Goal: Book appointment/travel/reservation

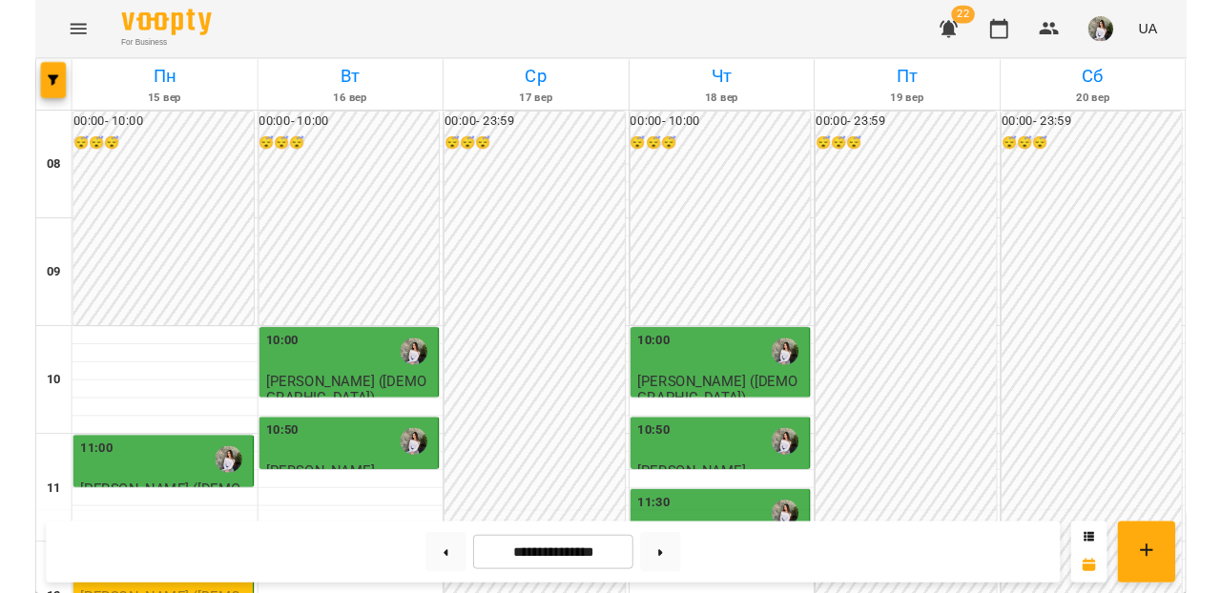
scroll to position [197, 0]
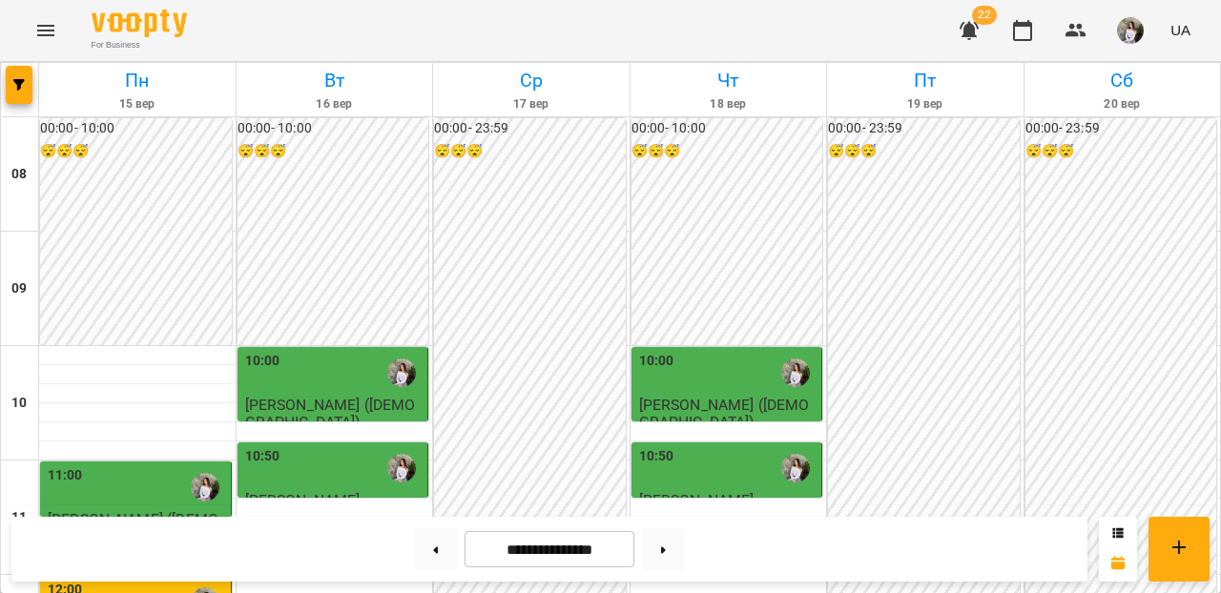
click at [728, 351] on div "10:00" at bounding box center [728, 373] width 179 height 44
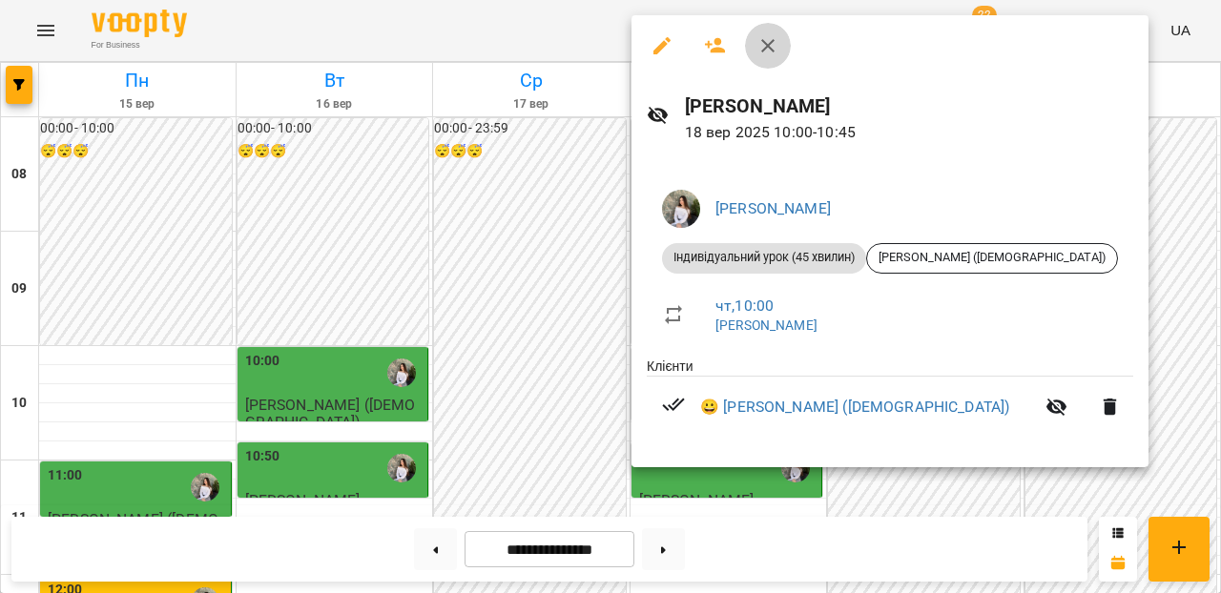
click at [767, 45] on icon "button" at bounding box center [767, 45] width 13 height 13
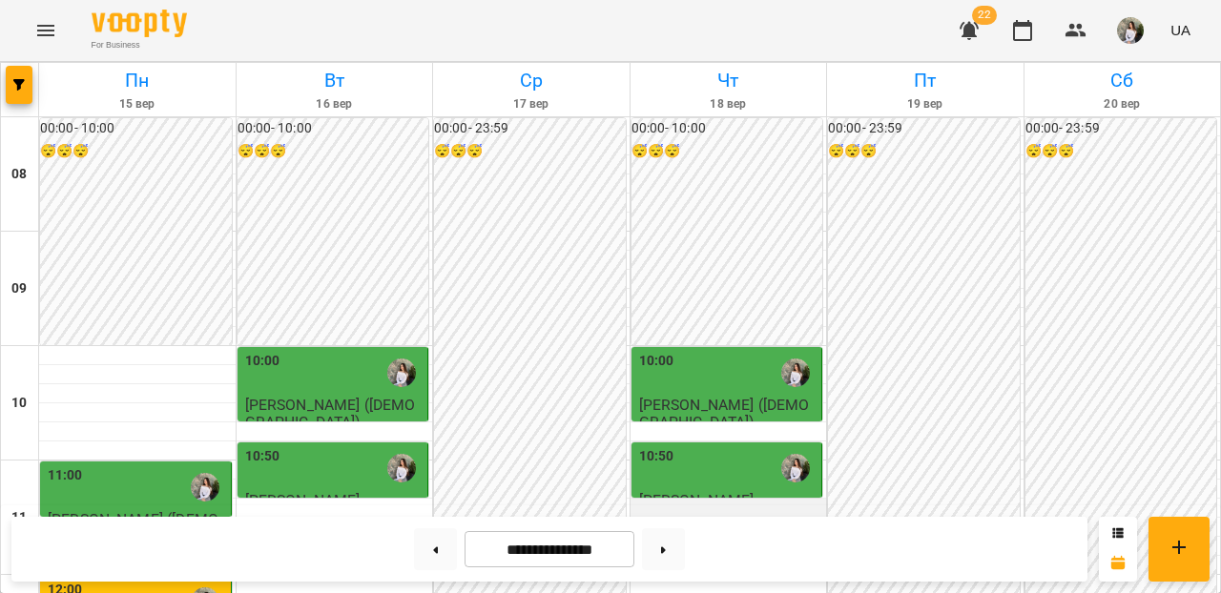
scroll to position [552, 0]
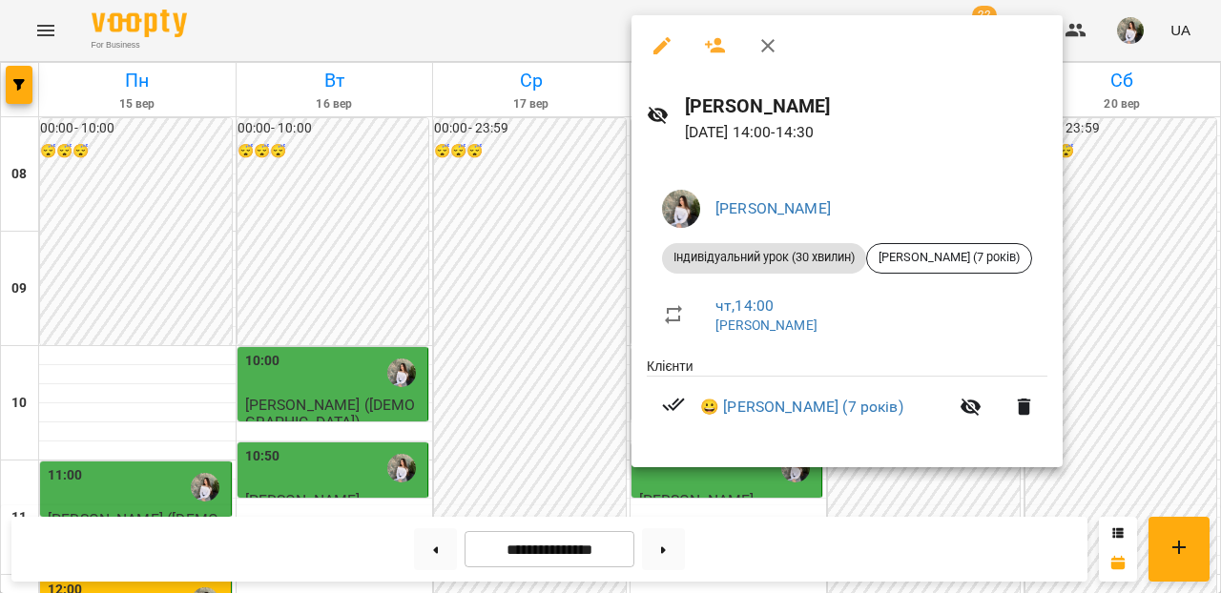
click at [767, 44] on icon "button" at bounding box center [767, 45] width 13 height 13
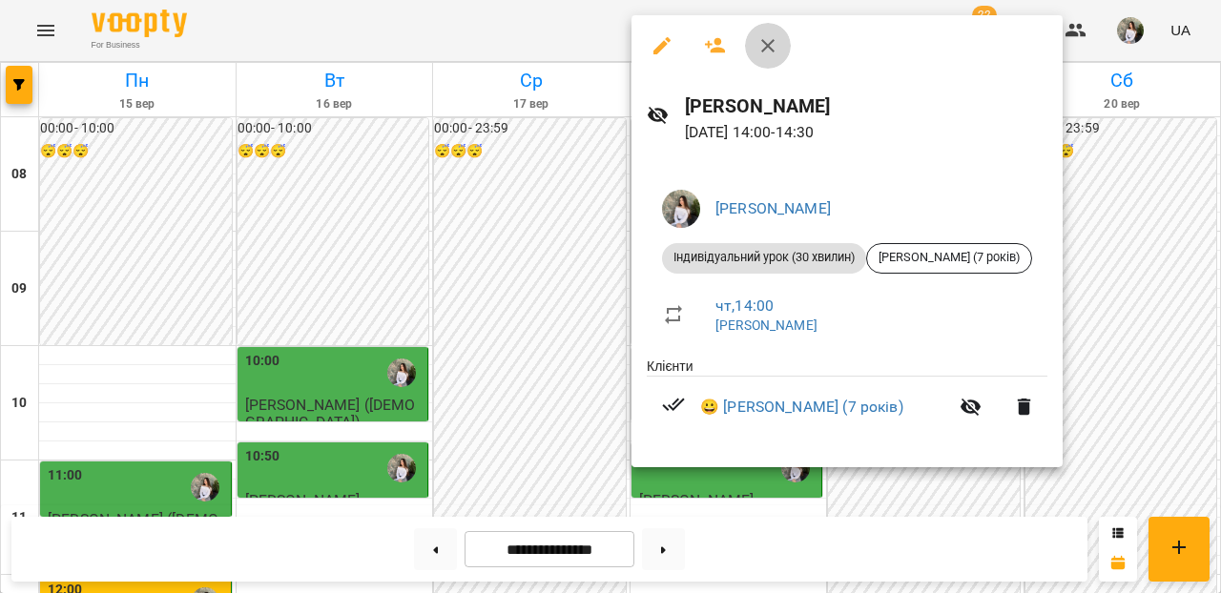
click at [777, 50] on icon "button" at bounding box center [768, 45] width 23 height 23
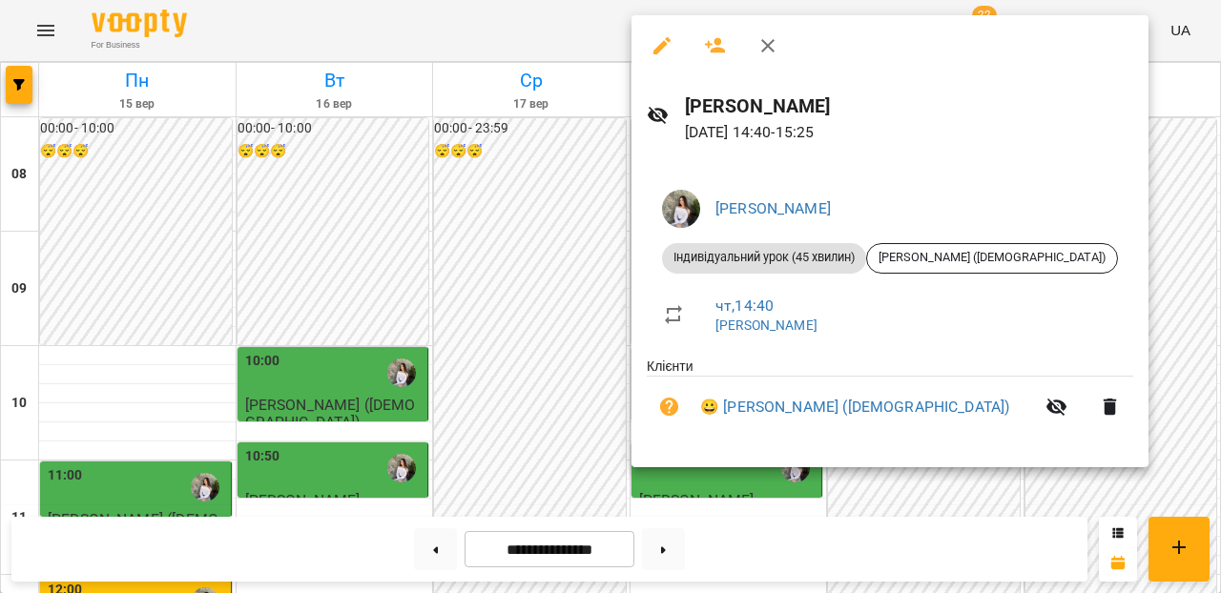
click at [775, 55] on icon "button" at bounding box center [768, 45] width 23 height 23
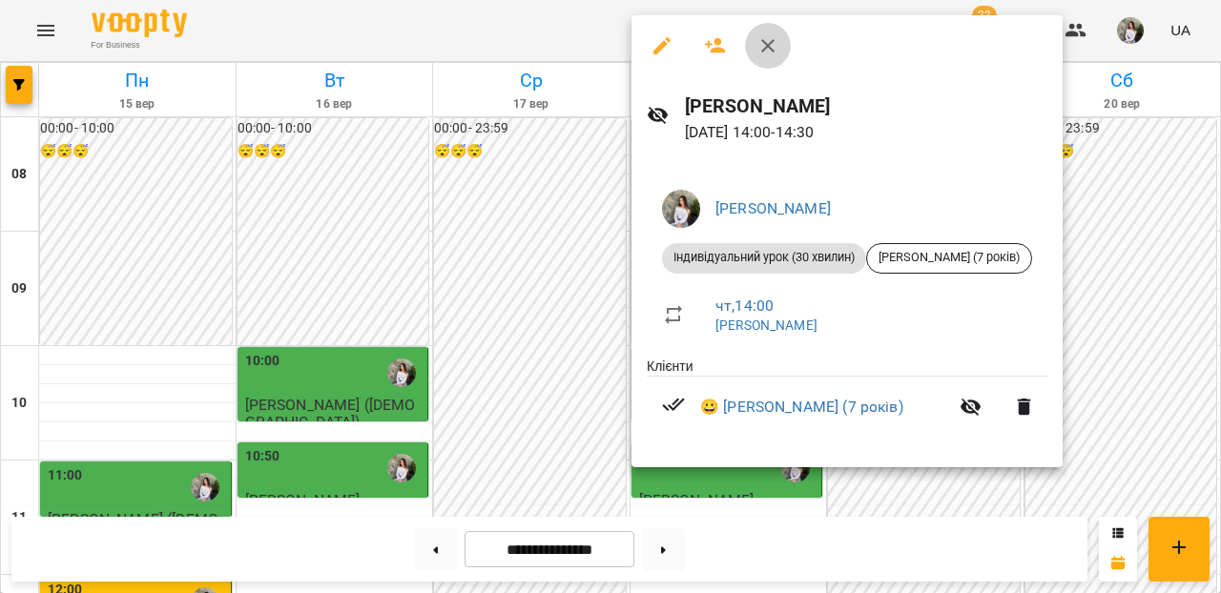
click at [771, 45] on icon "button" at bounding box center [768, 45] width 23 height 23
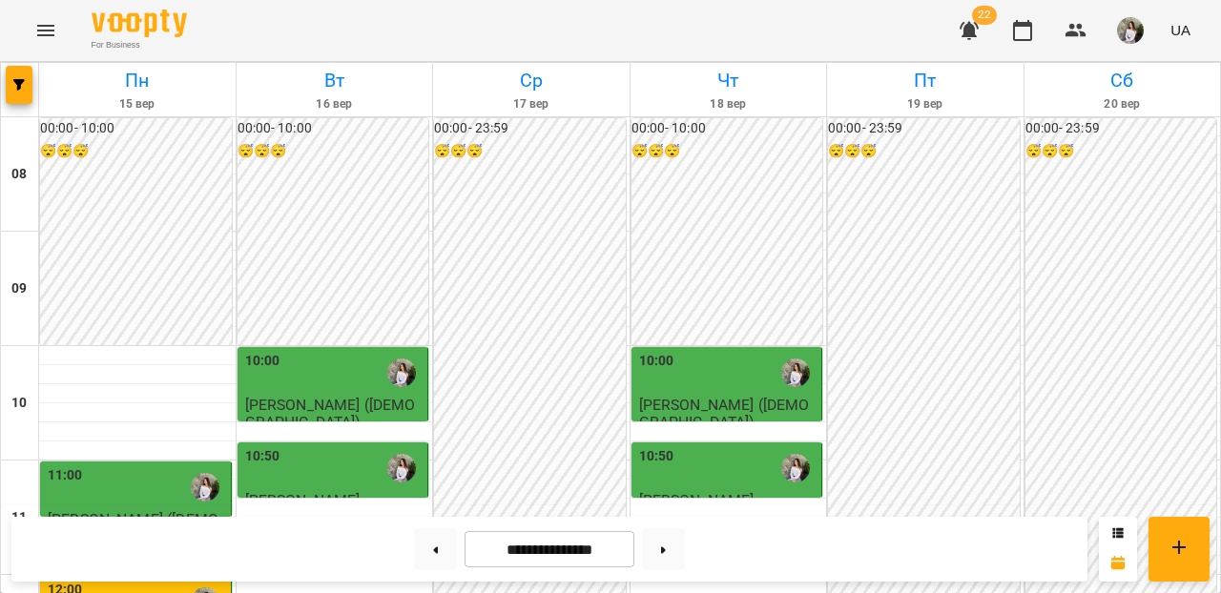
scroll to position [574, 0]
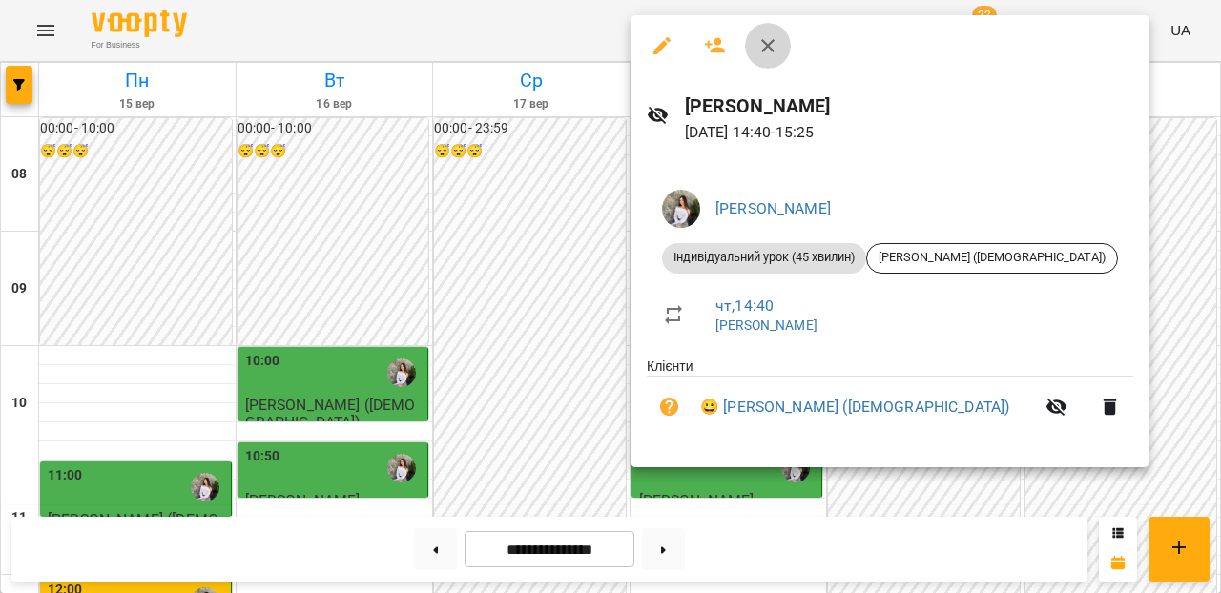
click at [772, 47] on icon "button" at bounding box center [768, 45] width 23 height 23
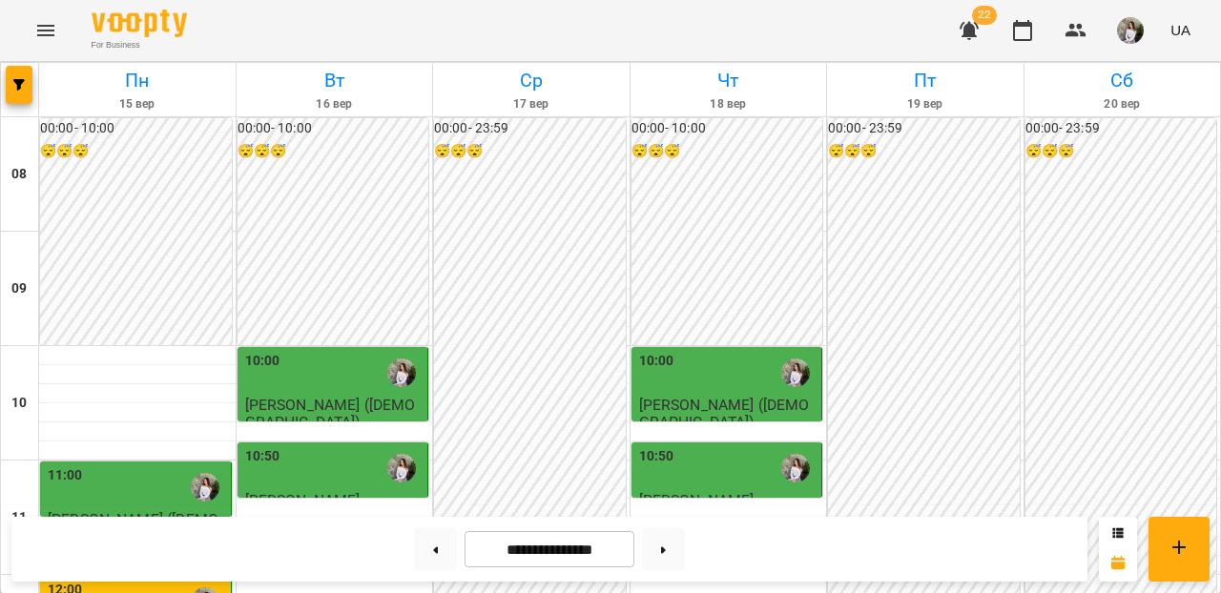
scroll to position [131, 0]
click at [716, 351] on div "10:00" at bounding box center [728, 373] width 179 height 44
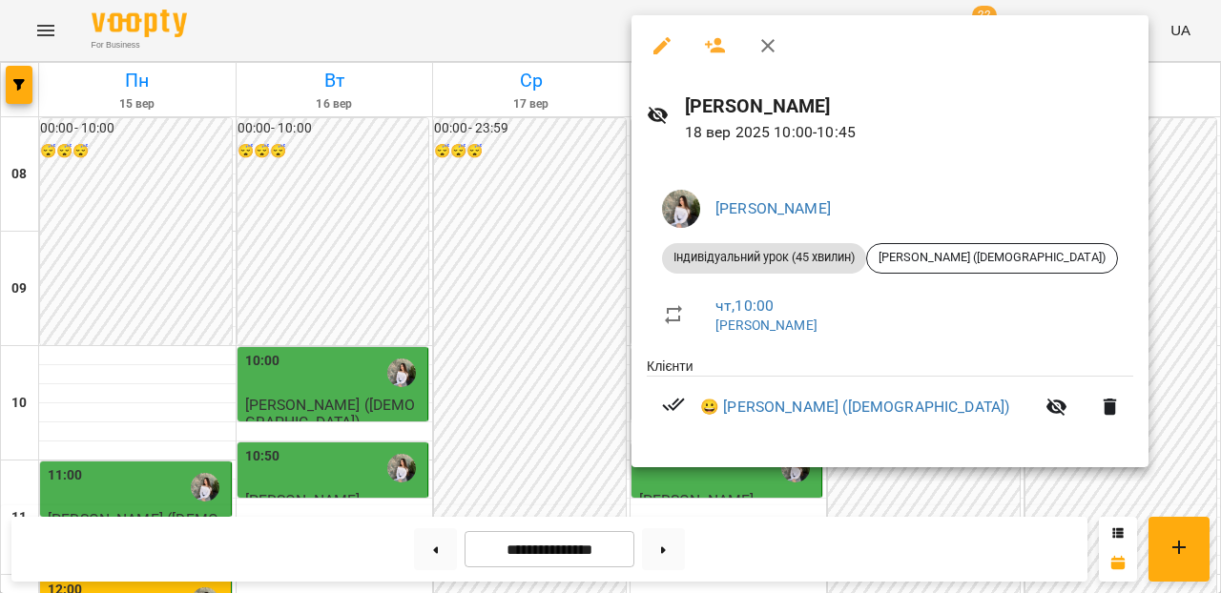
click at [765, 49] on icon "button" at bounding box center [767, 45] width 13 height 13
